Goal: Find specific page/section

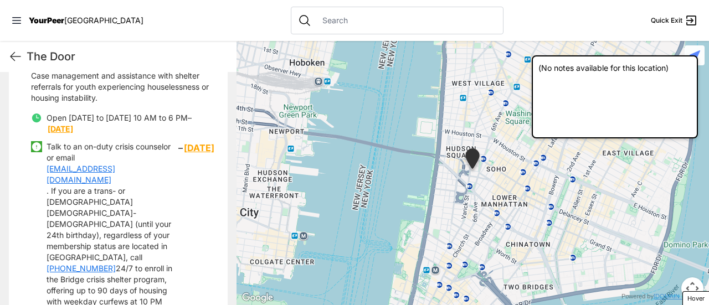
click at [327, 14] on div at bounding box center [397, 21] width 213 height 28
click at [318, 18] on input "text" at bounding box center [406, 20] width 181 height 11
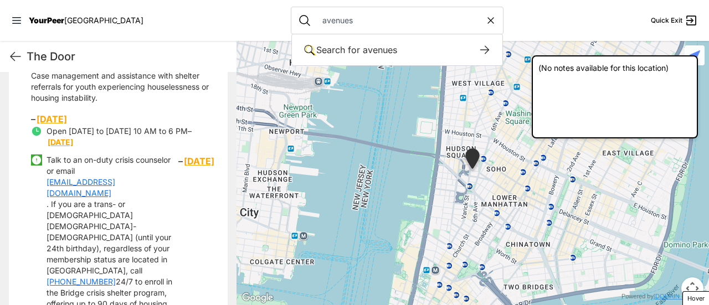
type input "avenues"
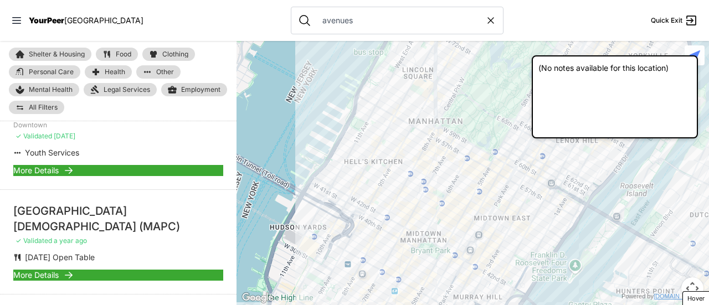
scroll to position [166, 0]
